Goal: Task Accomplishment & Management: Manage account settings

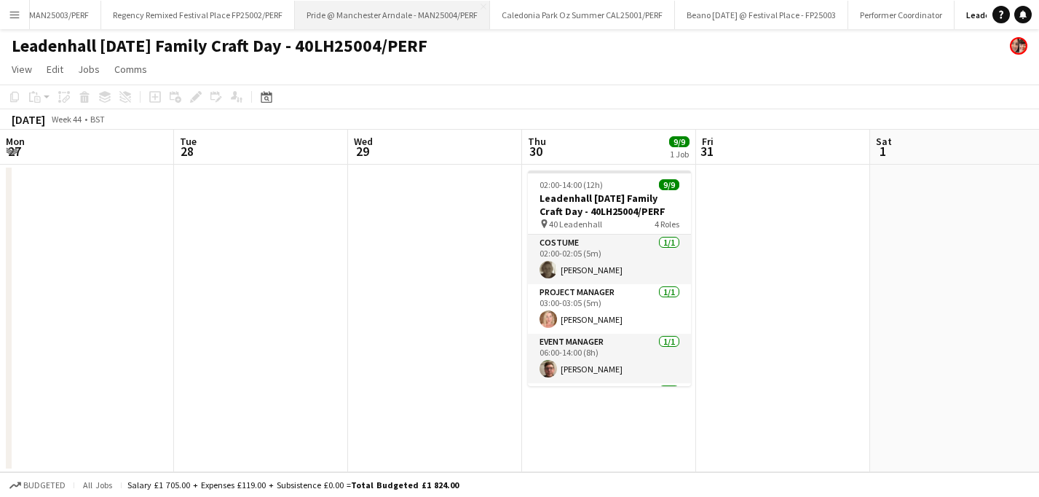
scroll to position [0, 381]
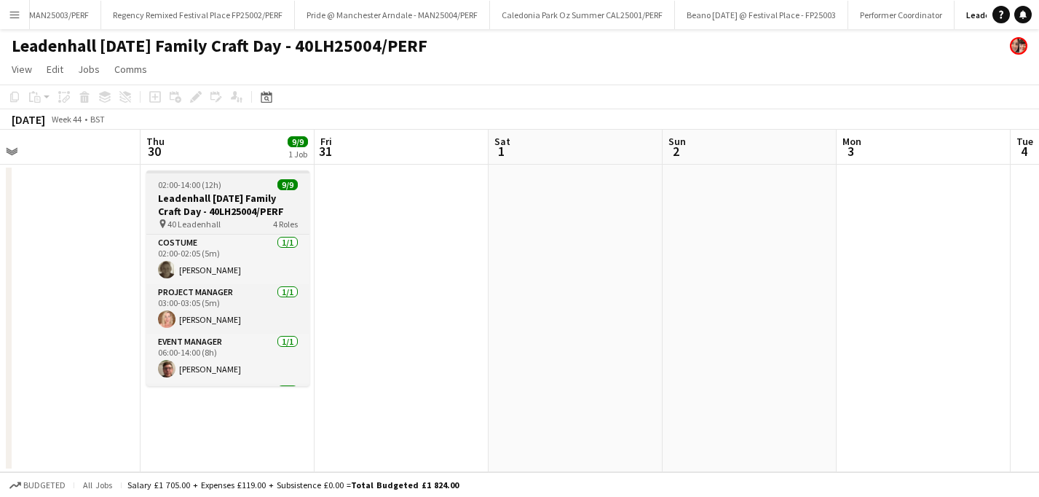
click at [208, 191] on h3 "Leadenhall [DATE] Family Craft Day - 40LH25004/PERF" at bounding box center [227, 204] width 163 height 26
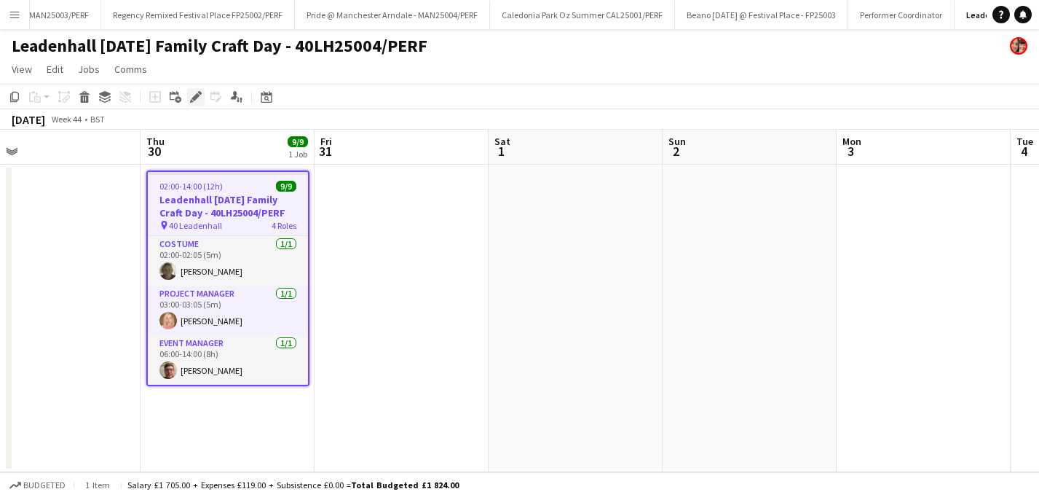
click at [194, 103] on div "Edit" at bounding box center [195, 96] width 17 height 17
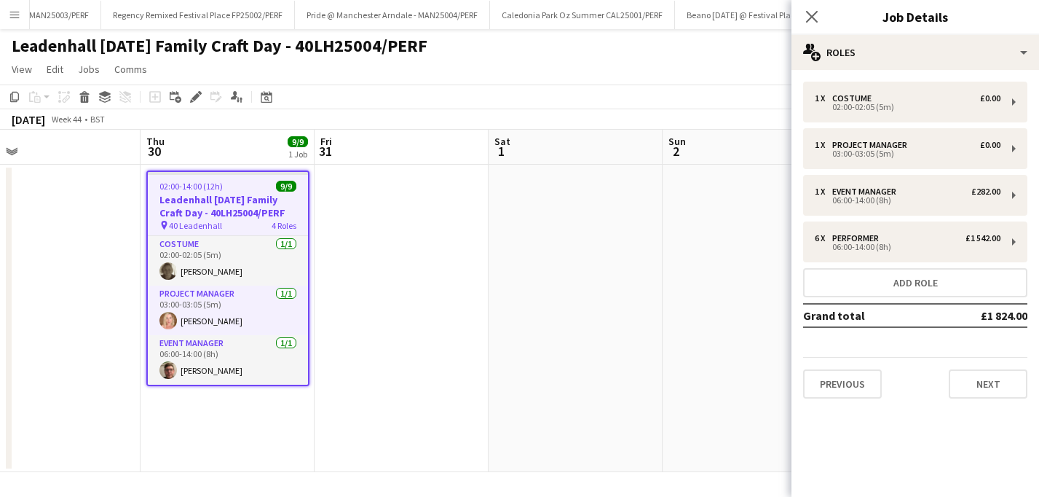
click at [694, 49] on div "Leadenhall [DATE] Family Craft Day - 40LH25004/PERF" at bounding box center [519, 43] width 1039 height 28
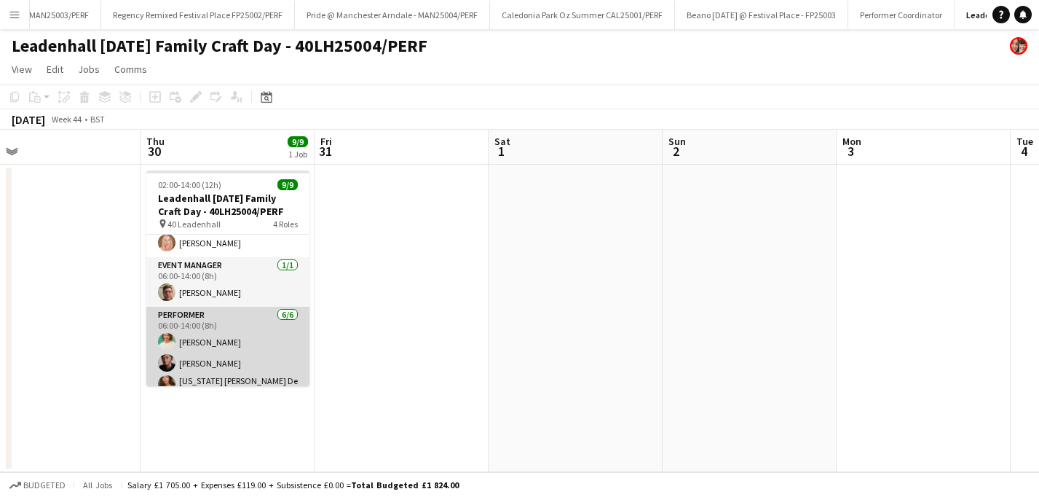
scroll to position [0, 0]
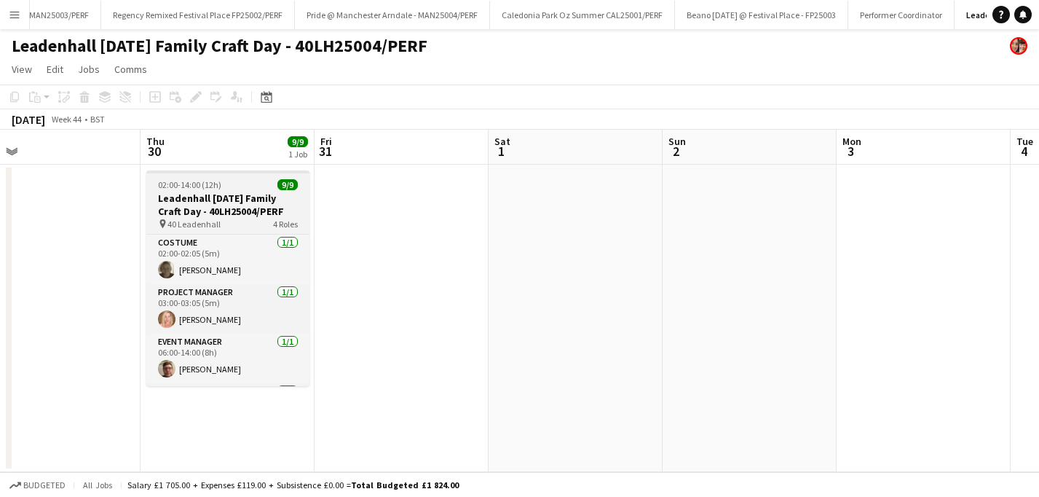
click at [211, 204] on h3 "Leadenhall [DATE] Family Craft Day - 40LH25004/PERF" at bounding box center [227, 204] width 163 height 26
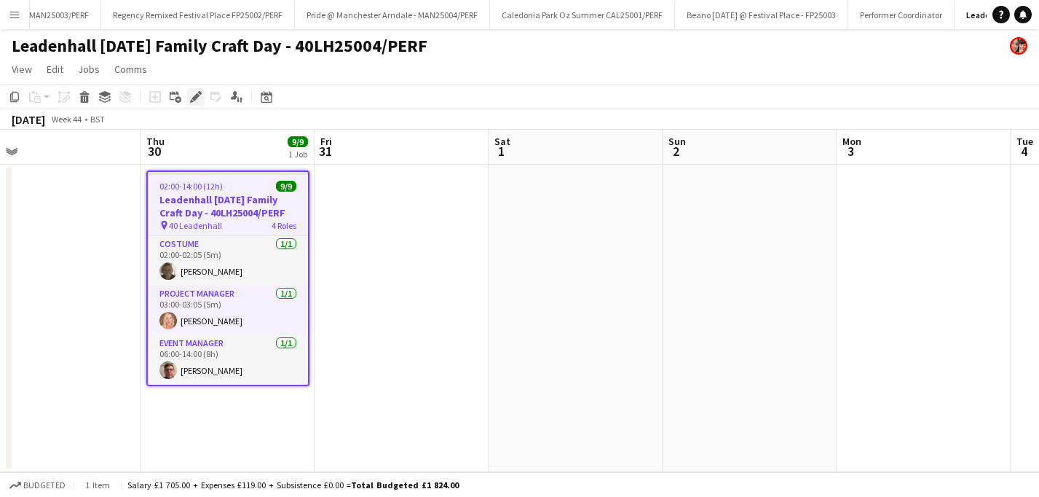
click at [194, 91] on icon "Edit" at bounding box center [196, 97] width 12 height 12
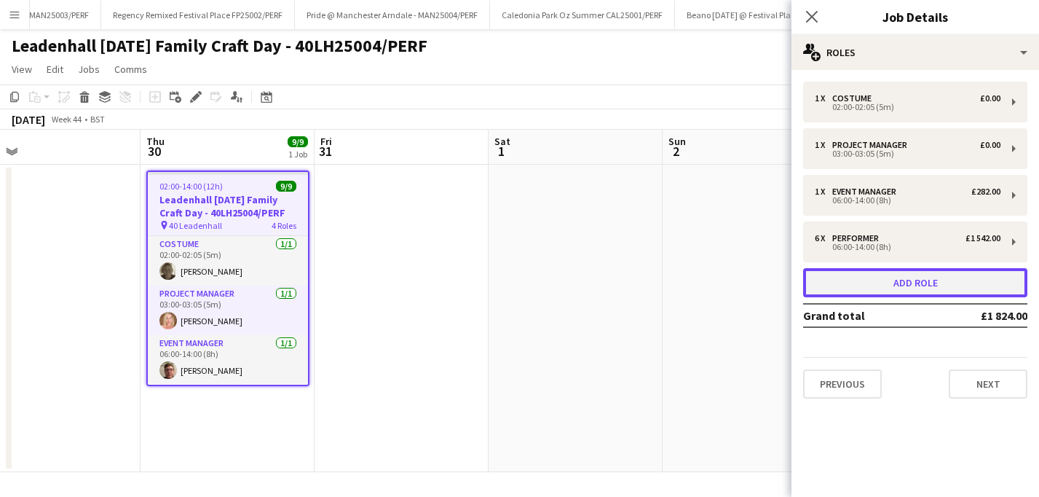
click at [934, 277] on button "Add role" at bounding box center [915, 282] width 224 height 29
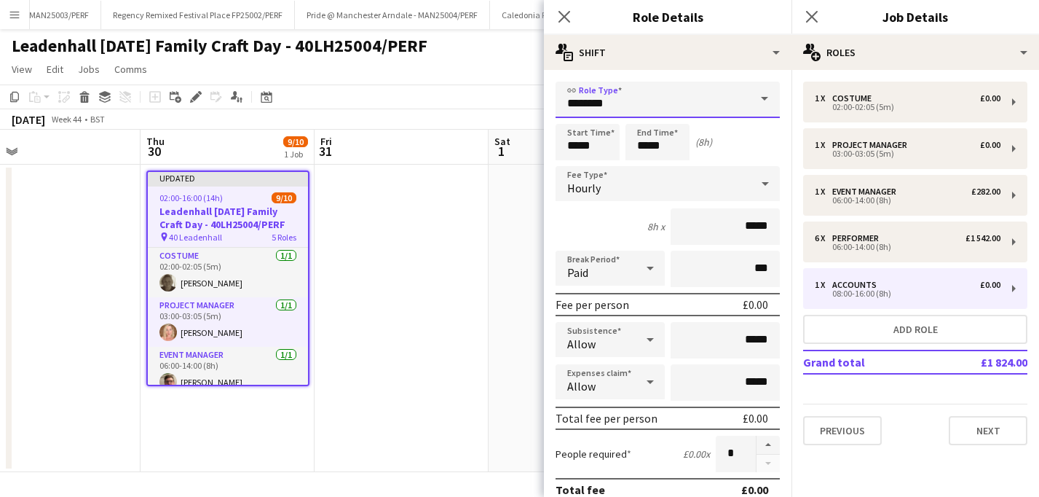
click at [723, 97] on input "********" at bounding box center [667, 100] width 224 height 36
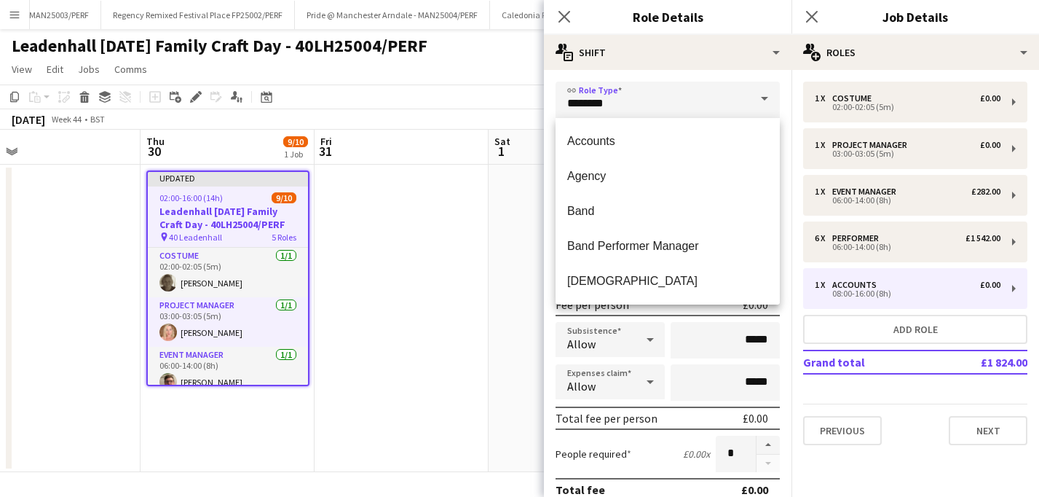
click at [756, 100] on span at bounding box center [764, 99] width 31 height 35
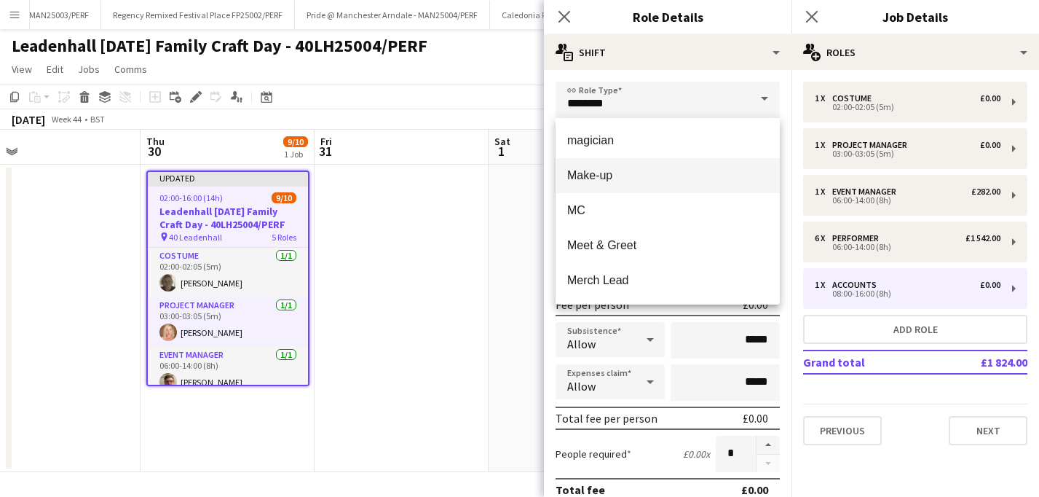
click at [660, 189] on mat-option "Make-up" at bounding box center [667, 175] width 224 height 35
type input "*******"
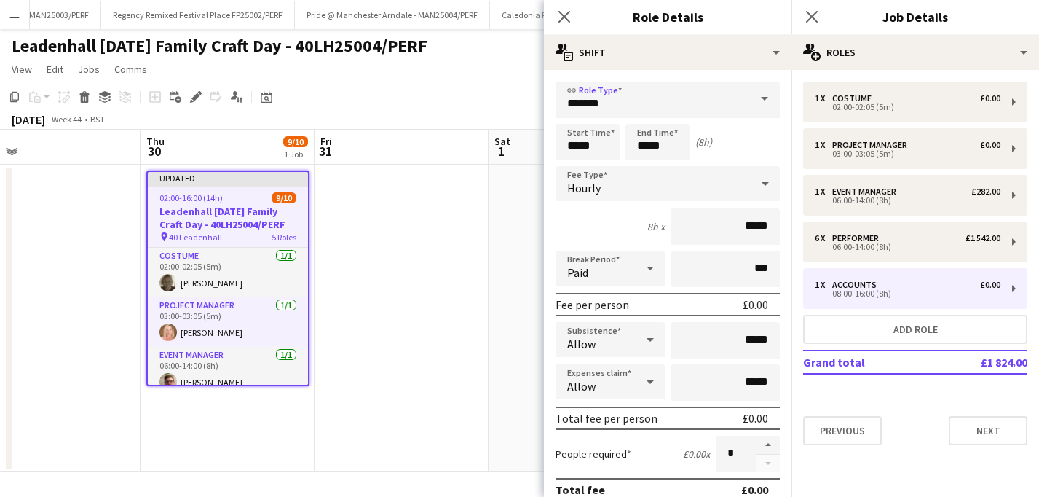
click at [743, 183] on div "Hourly" at bounding box center [652, 183] width 195 height 35
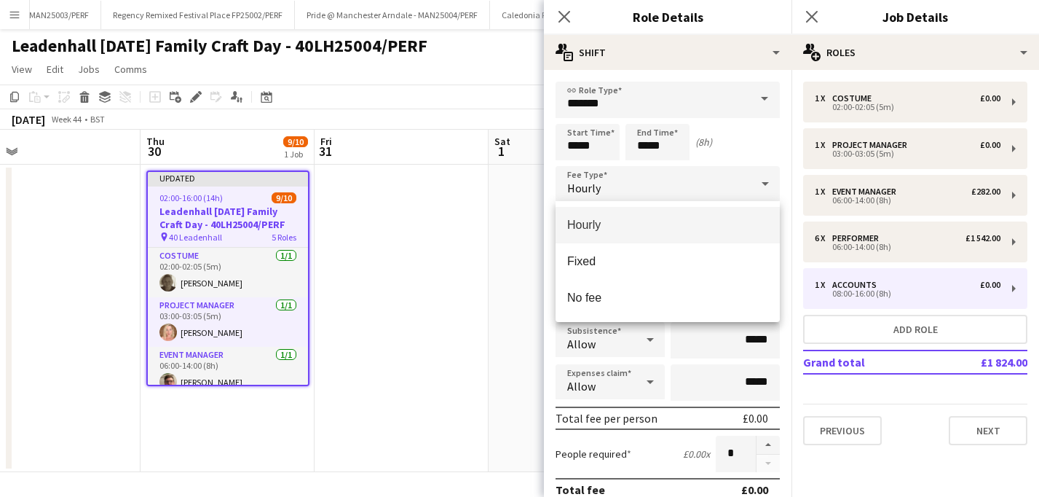
click at [743, 183] on div at bounding box center [519, 248] width 1039 height 497
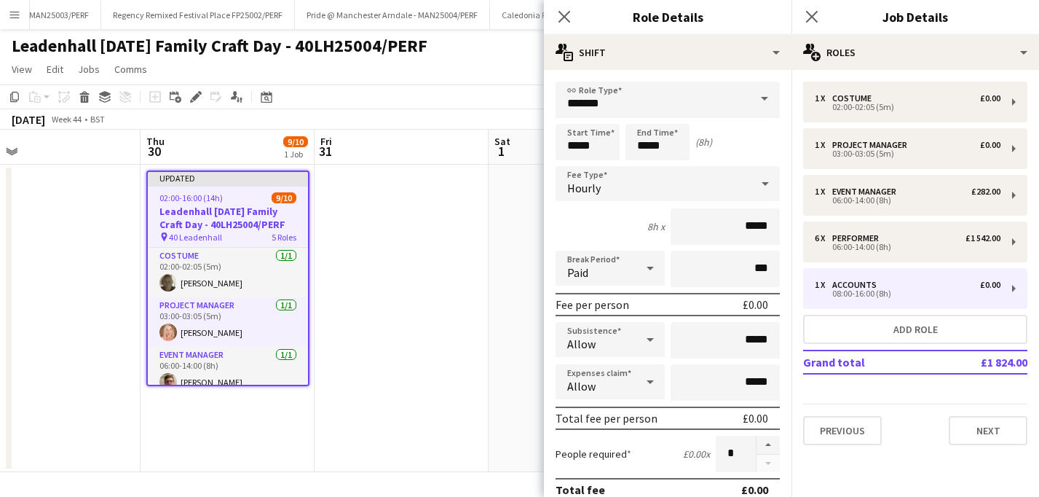
click at [743, 183] on div "Hourly" at bounding box center [652, 183] width 195 height 35
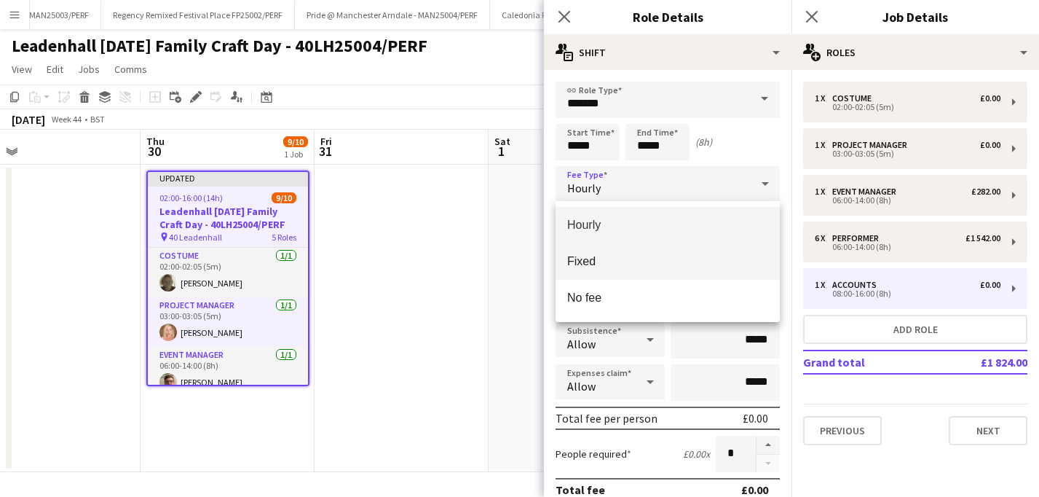
click at [646, 266] on span "Fixed" at bounding box center [667, 261] width 201 height 14
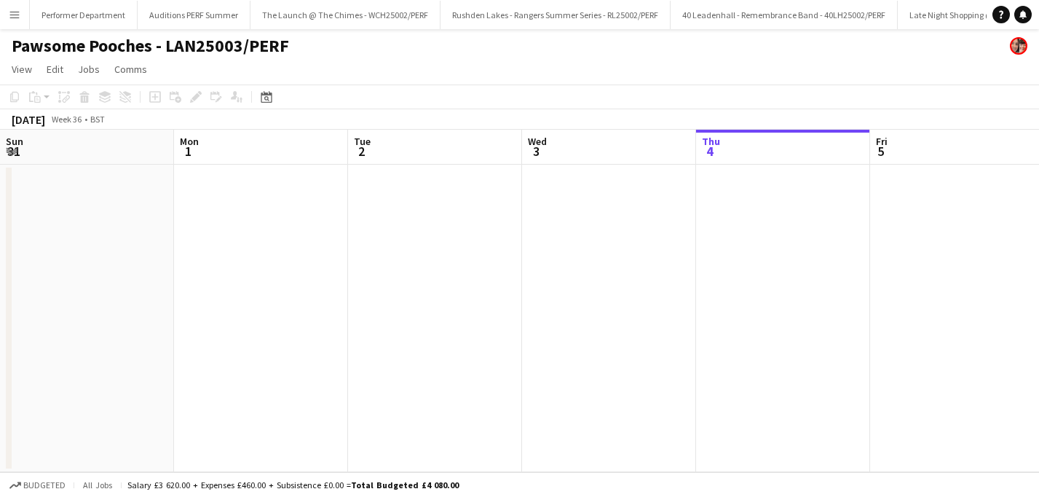
scroll to position [0, 348]
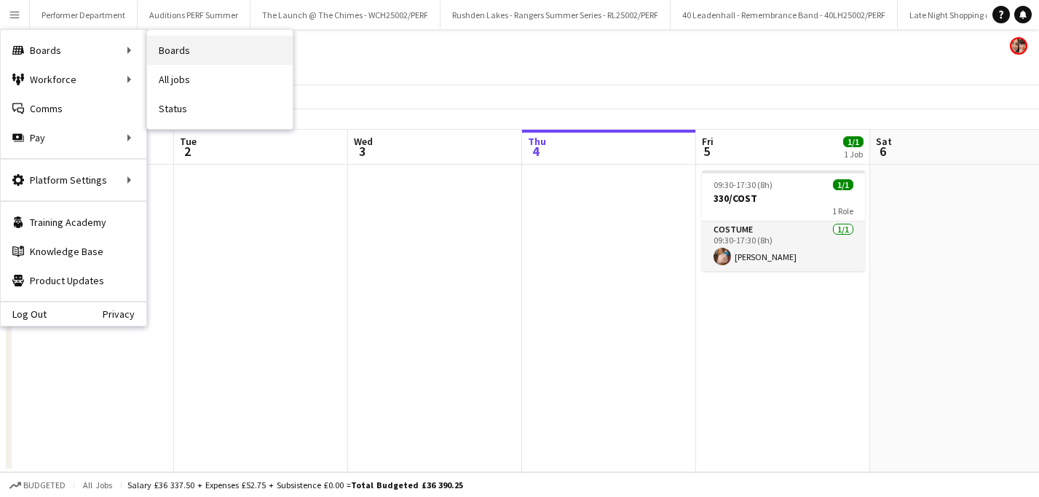
scroll to position [0, 348]
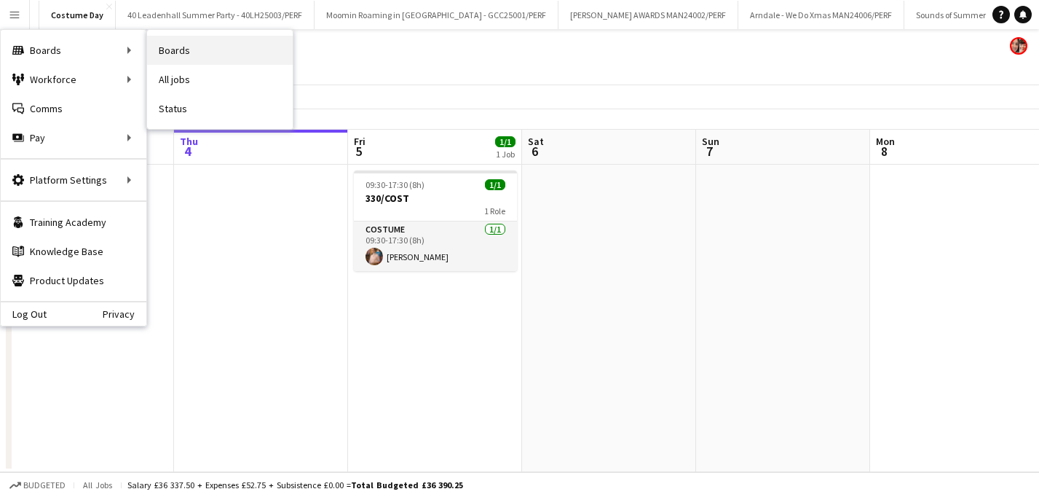
click at [191, 50] on link "Boards" at bounding box center [220, 50] width 146 height 29
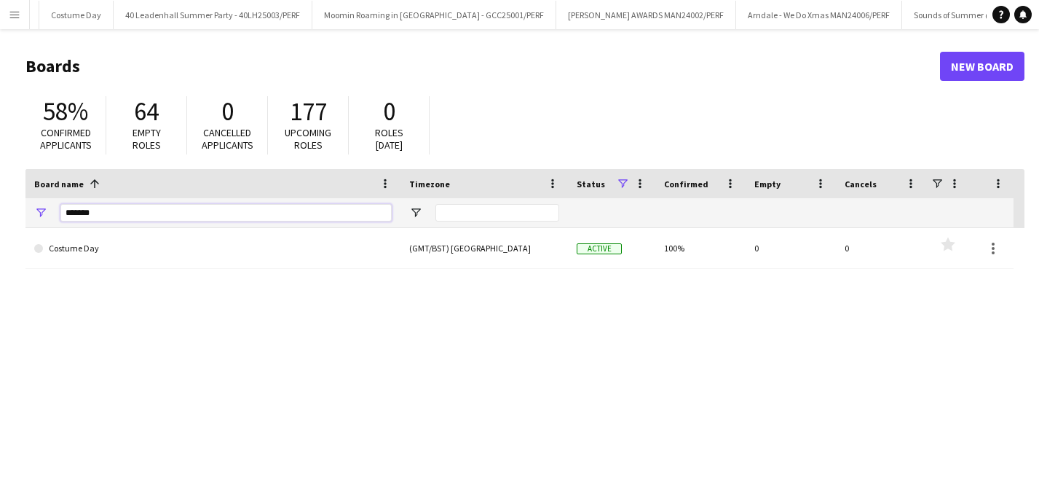
drag, startPoint x: 113, startPoint y: 213, endPoint x: 39, endPoint y: 207, distance: 73.8
click at [39, 207] on div "*******" at bounding box center [212, 212] width 375 height 29
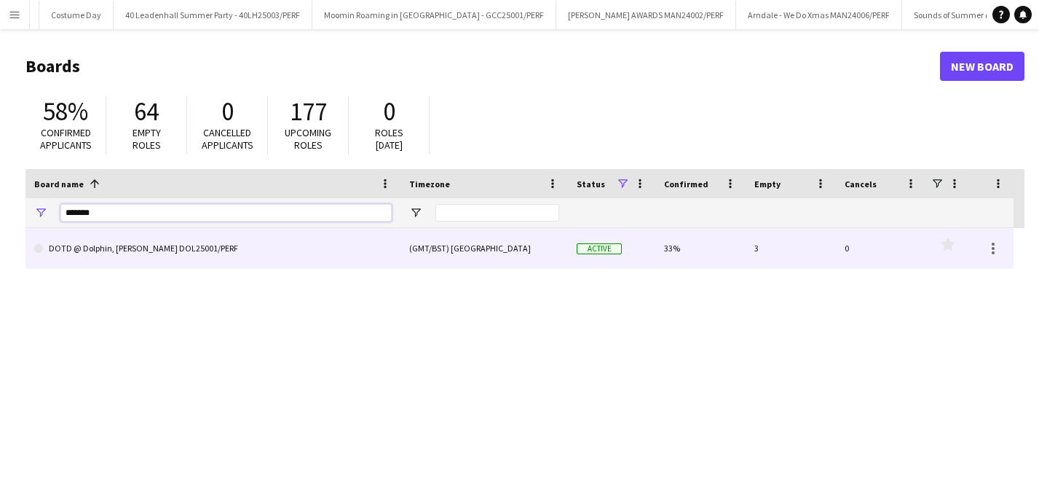
type input "*******"
click at [84, 248] on link "DOTD @ Dolphin, [PERSON_NAME] DOL25001/PERF" at bounding box center [212, 248] width 357 height 41
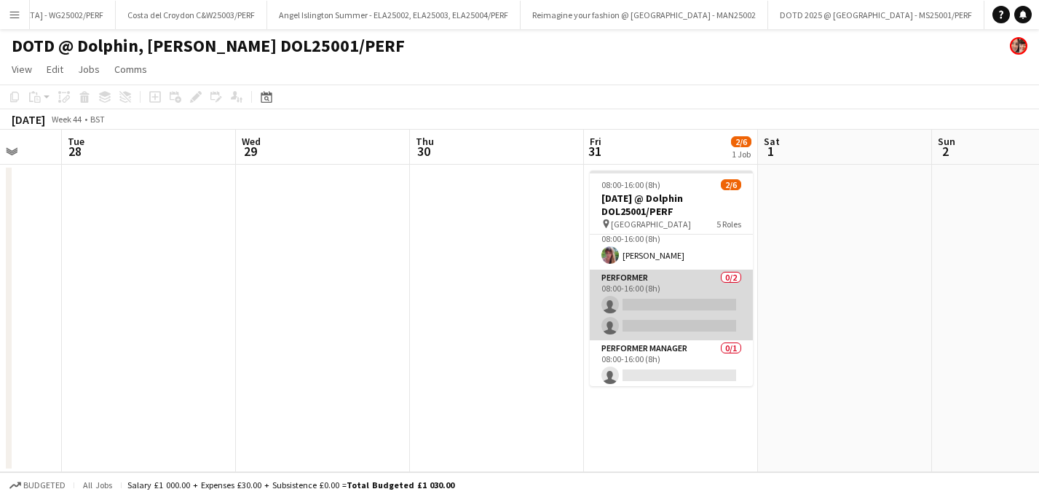
scroll to position [117, 0]
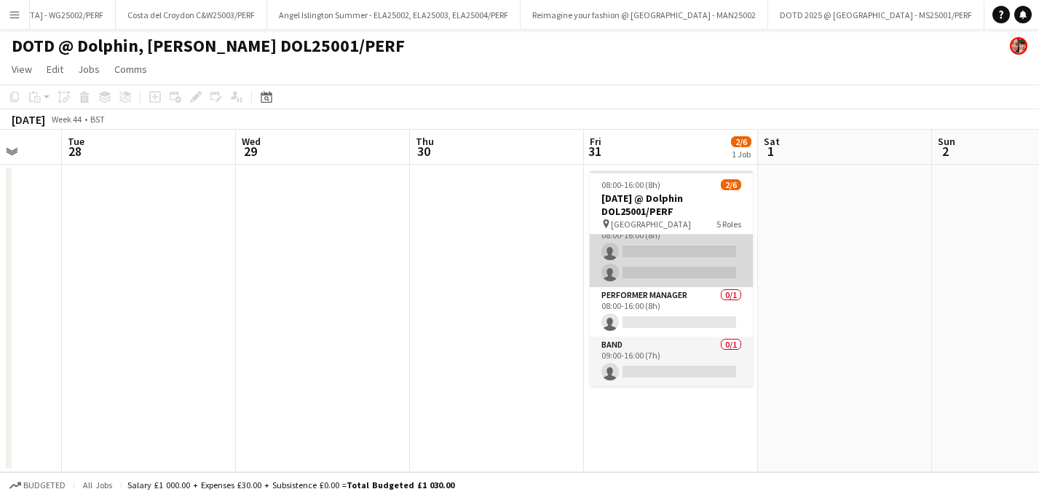
click at [691, 303] on app-card-role "Performer Manager 0/1 08:00-16:00 (8h) single-neutral-actions" at bounding box center [671, 312] width 163 height 50
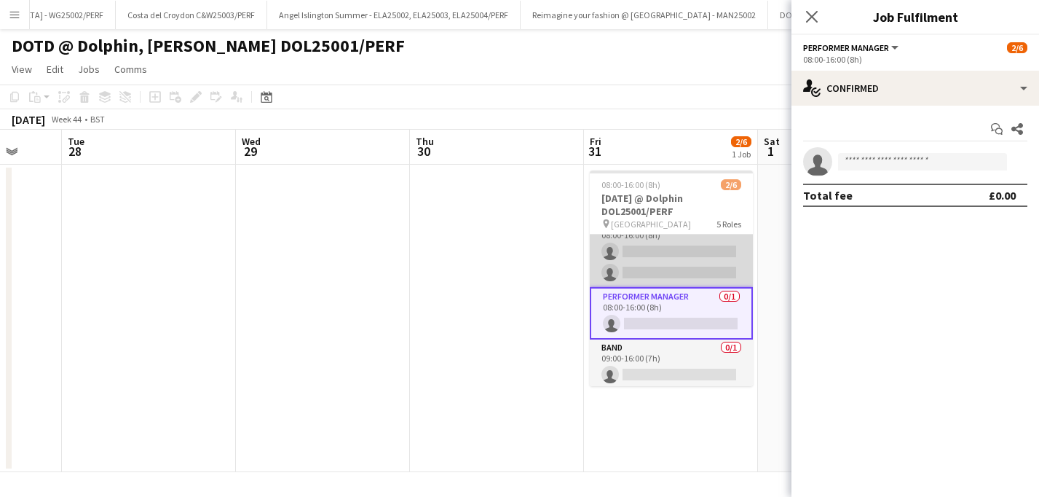
click at [679, 243] on app-card-role "Performer 0/2 08:00-16:00 (8h) single-neutral-actions single-neutral-actions" at bounding box center [671, 251] width 163 height 71
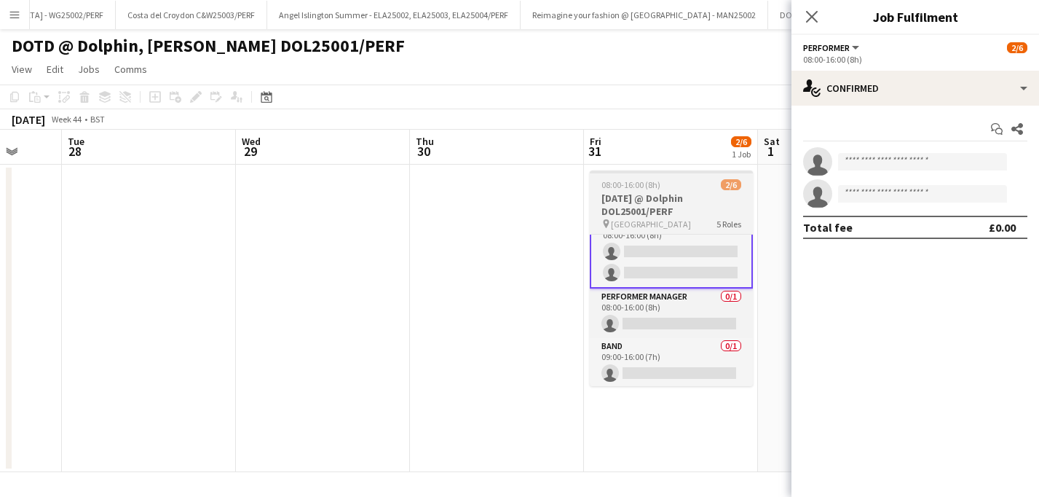
click at [657, 205] on h3 "Day of the Dead @ Dolphin DOL25001/PERF" at bounding box center [671, 204] width 163 height 26
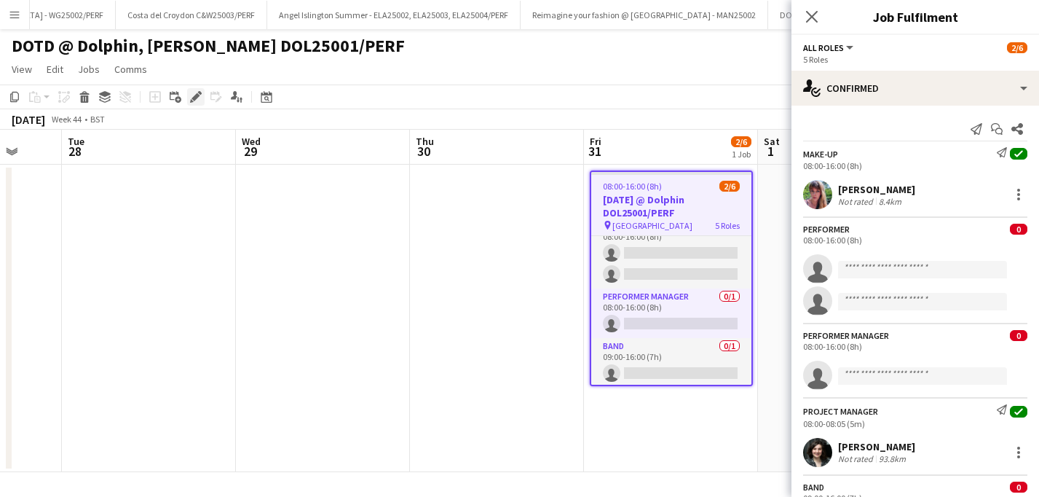
click at [192, 95] on icon "Edit" at bounding box center [196, 97] width 12 height 12
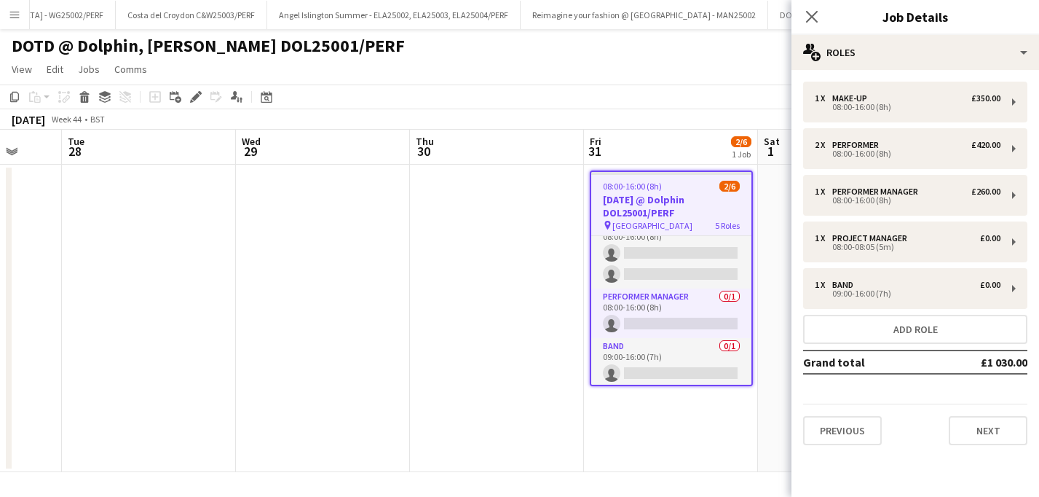
click at [692, 70] on app-page-menu "View Day view expanded Day view collapsed Month view Date picker Jump to today …" at bounding box center [519, 71] width 1039 height 28
